Goal: Task Accomplishment & Management: Complete application form

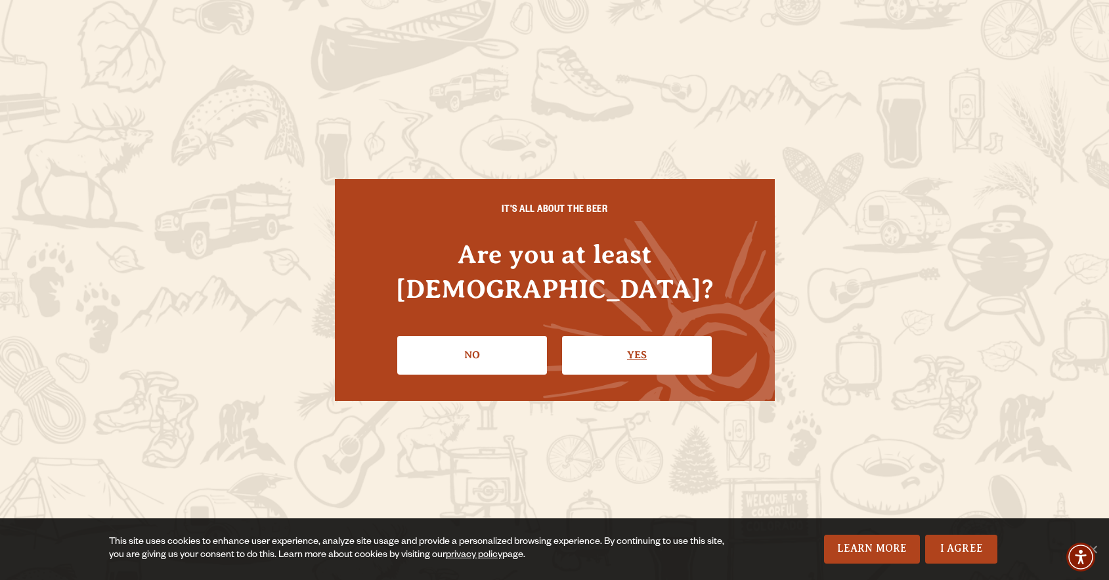
click at [628, 336] on link "Yes" at bounding box center [637, 355] width 150 height 38
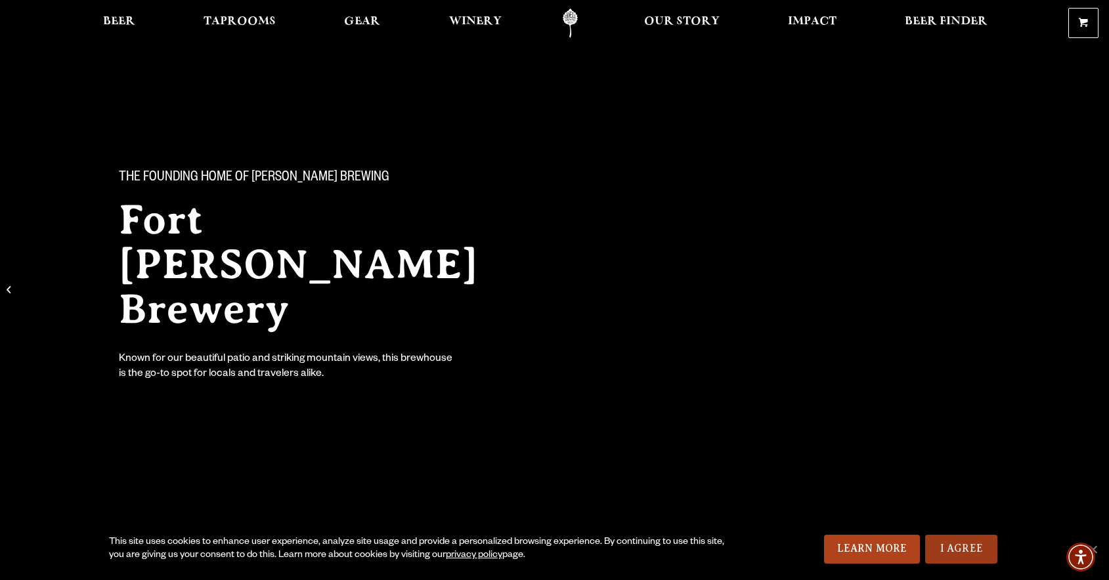
click at [959, 552] on link "I Agree" at bounding box center [961, 549] width 72 height 29
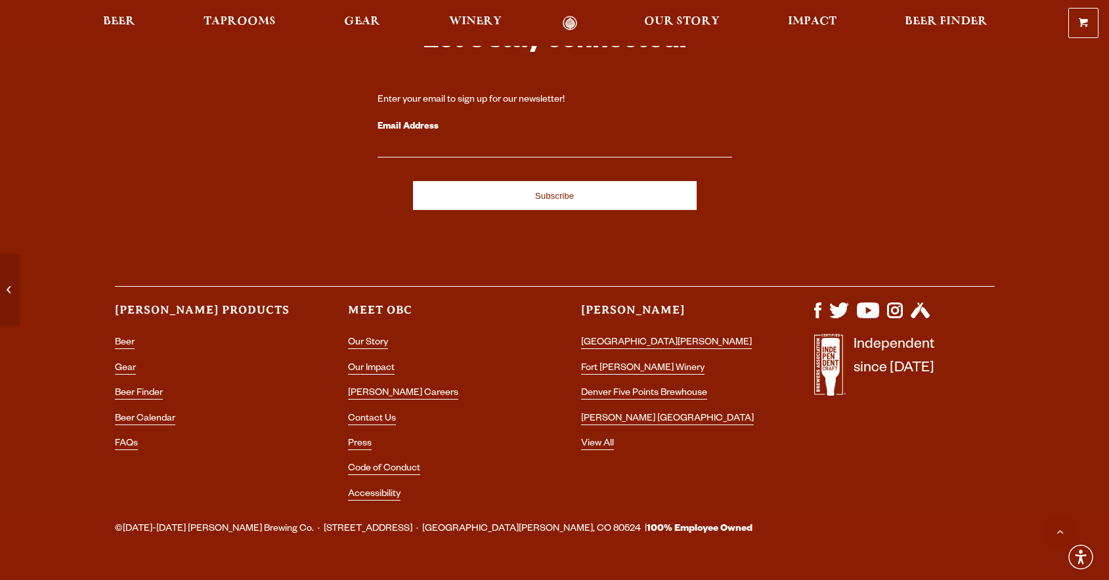
scroll to position [5610, 0]
click at [357, 440] on link "Press" at bounding box center [360, 446] width 24 height 12
click at [390, 415] on link "Contact Us" at bounding box center [372, 421] width 48 height 12
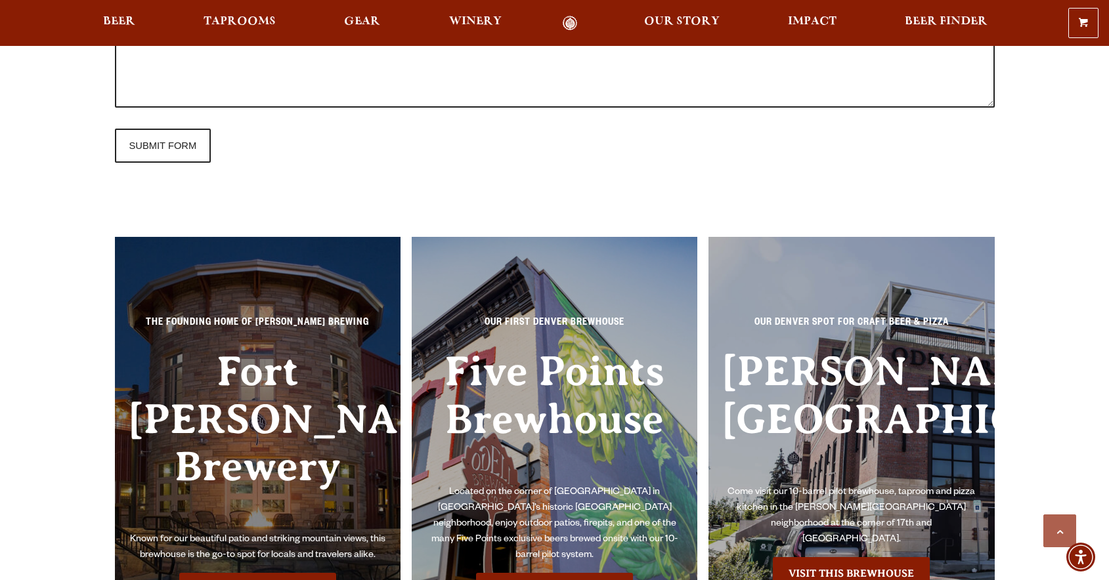
scroll to position [1525, 0]
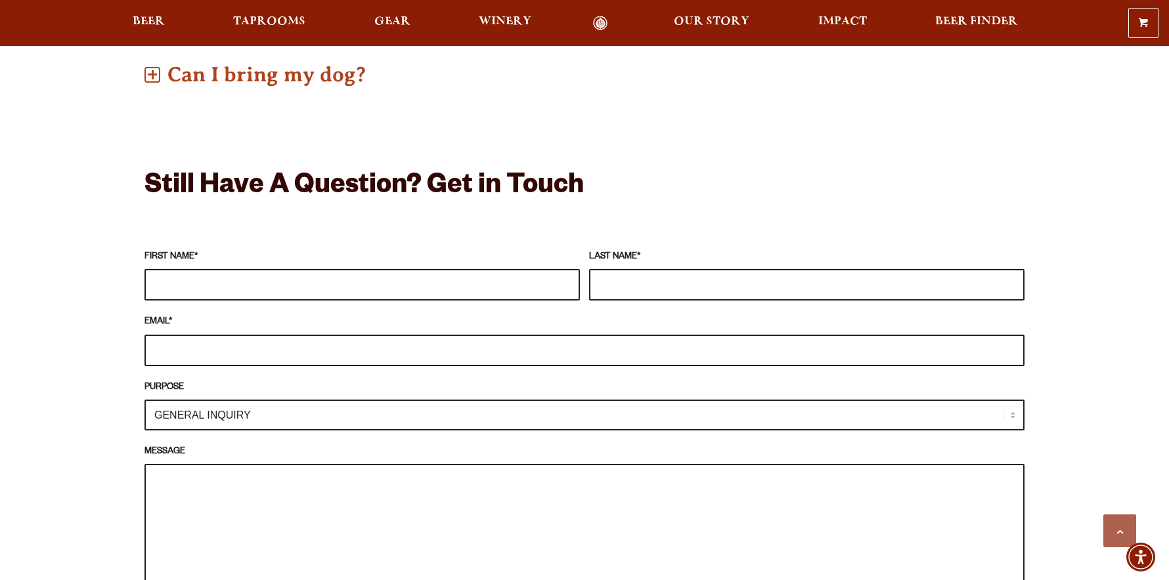
scroll to position [1036, 0]
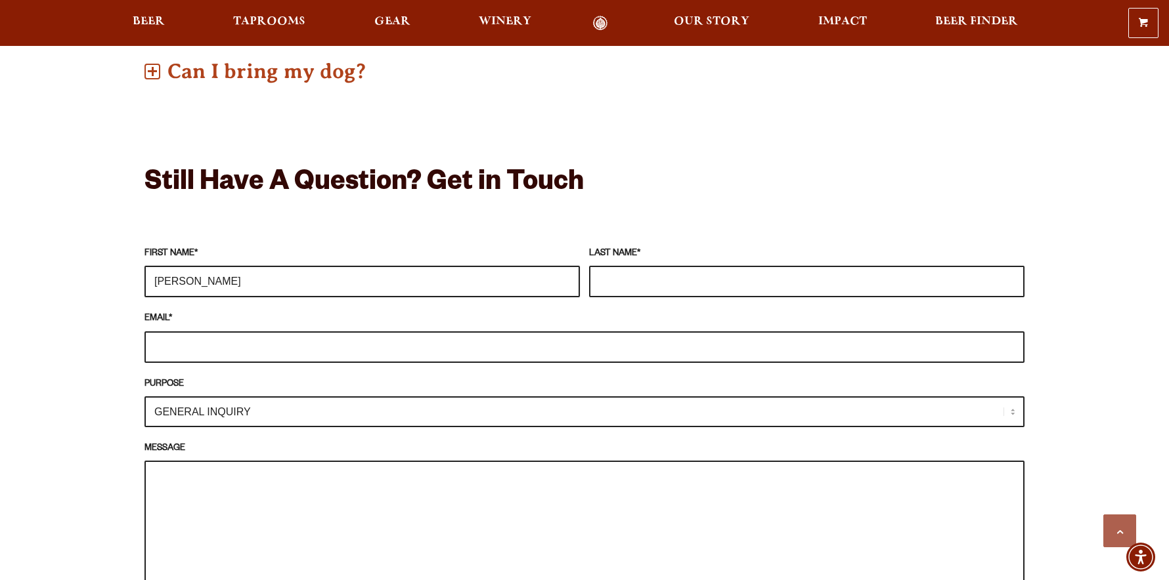
type input "[PERSON_NAME]"
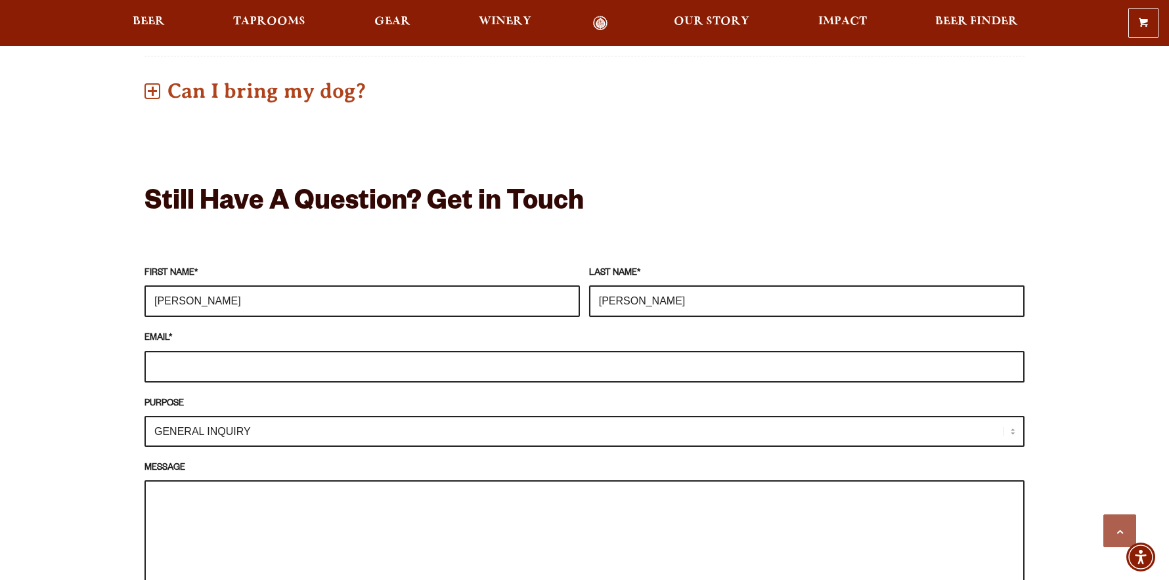
type input "[PERSON_NAME]"
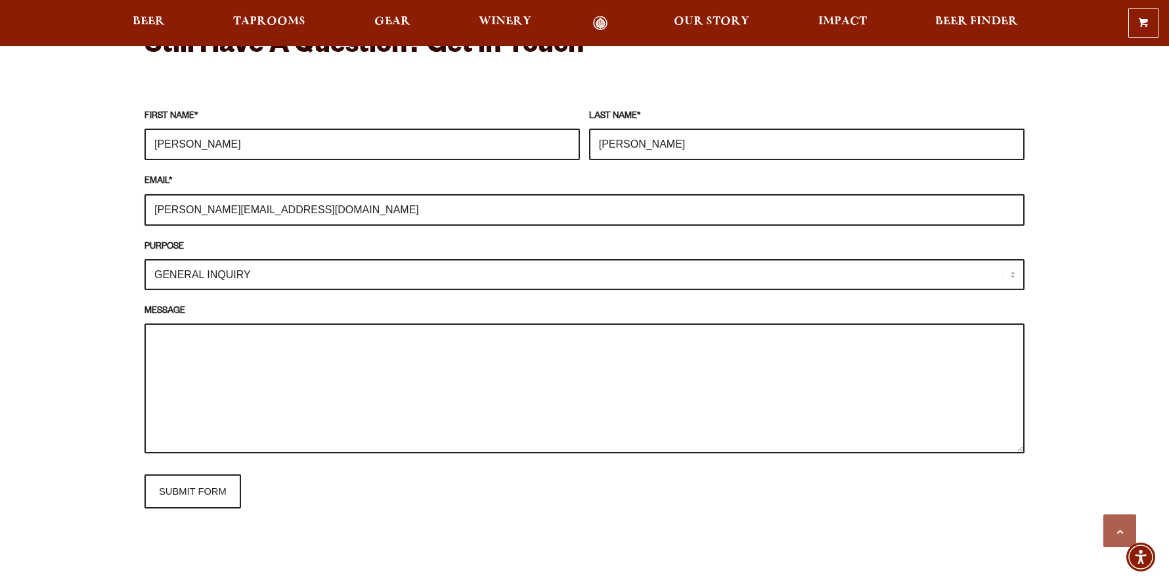
scroll to position [1180, 0]
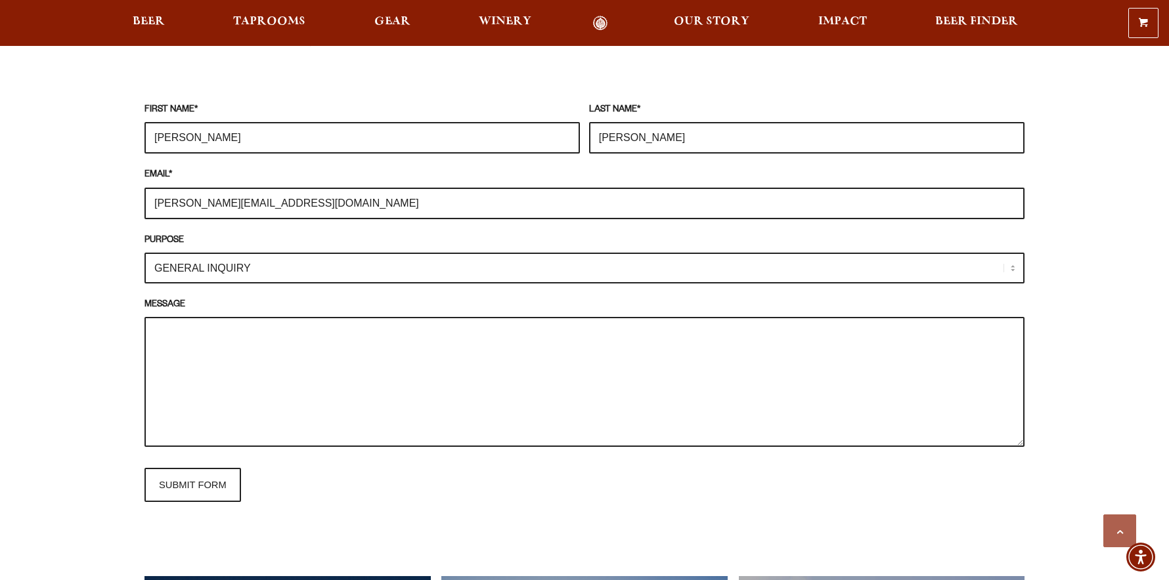
type input "[PERSON_NAME][EMAIL_ADDRESS][DOMAIN_NAME]"
select select "MEDIA INQUIRY"
click at [405, 336] on textarea "MESSAGE" at bounding box center [584, 382] width 880 height 130
paste textarea "Lo, I dolo sita conse adipi eli sedd. E’t incididu utl et dolore ma Ali Enima M…"
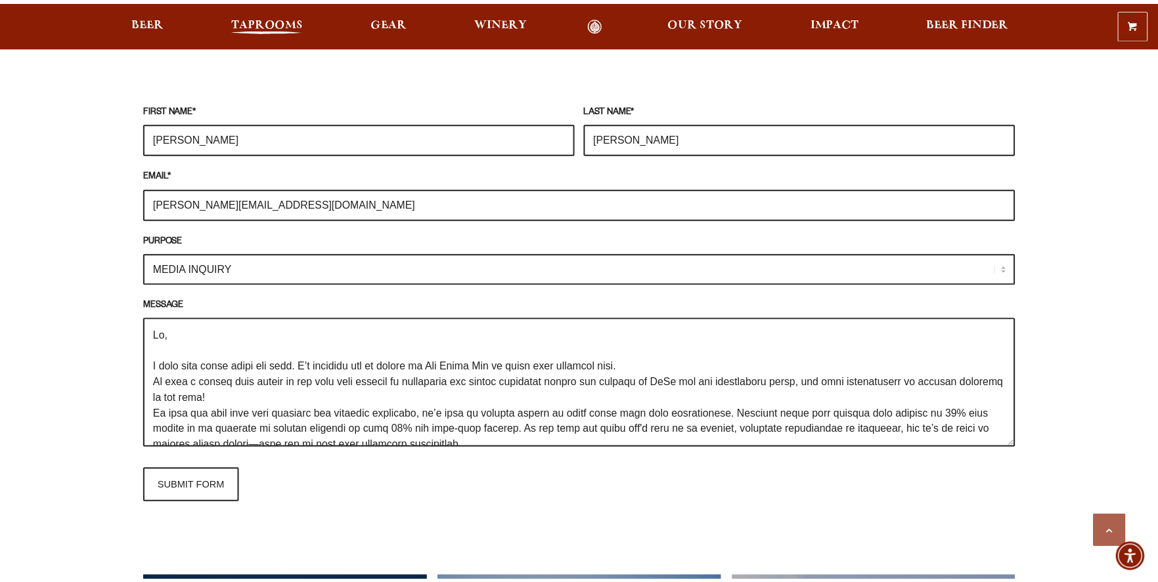
scroll to position [268, 0]
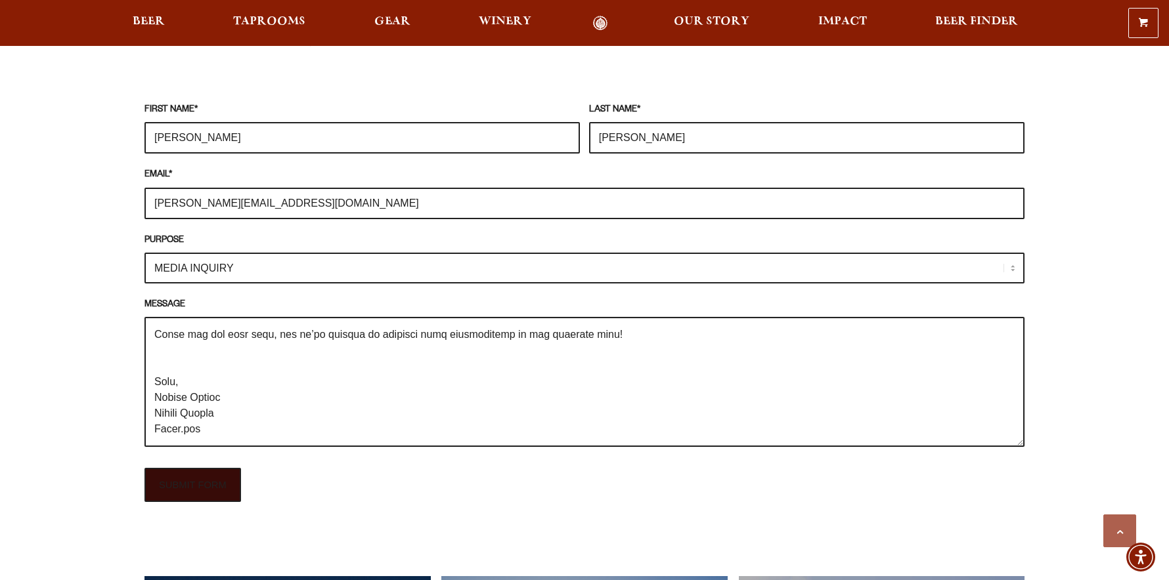
type textarea "Lo, I dolo sita conse adipi eli sedd. E’t incididu utl et dolore ma Ali Enima M…"
click at [212, 490] on input "SUBMIT FORM" at bounding box center [192, 485] width 97 height 34
type input "Sending"
